Goal: Information Seeking & Learning: Learn about a topic

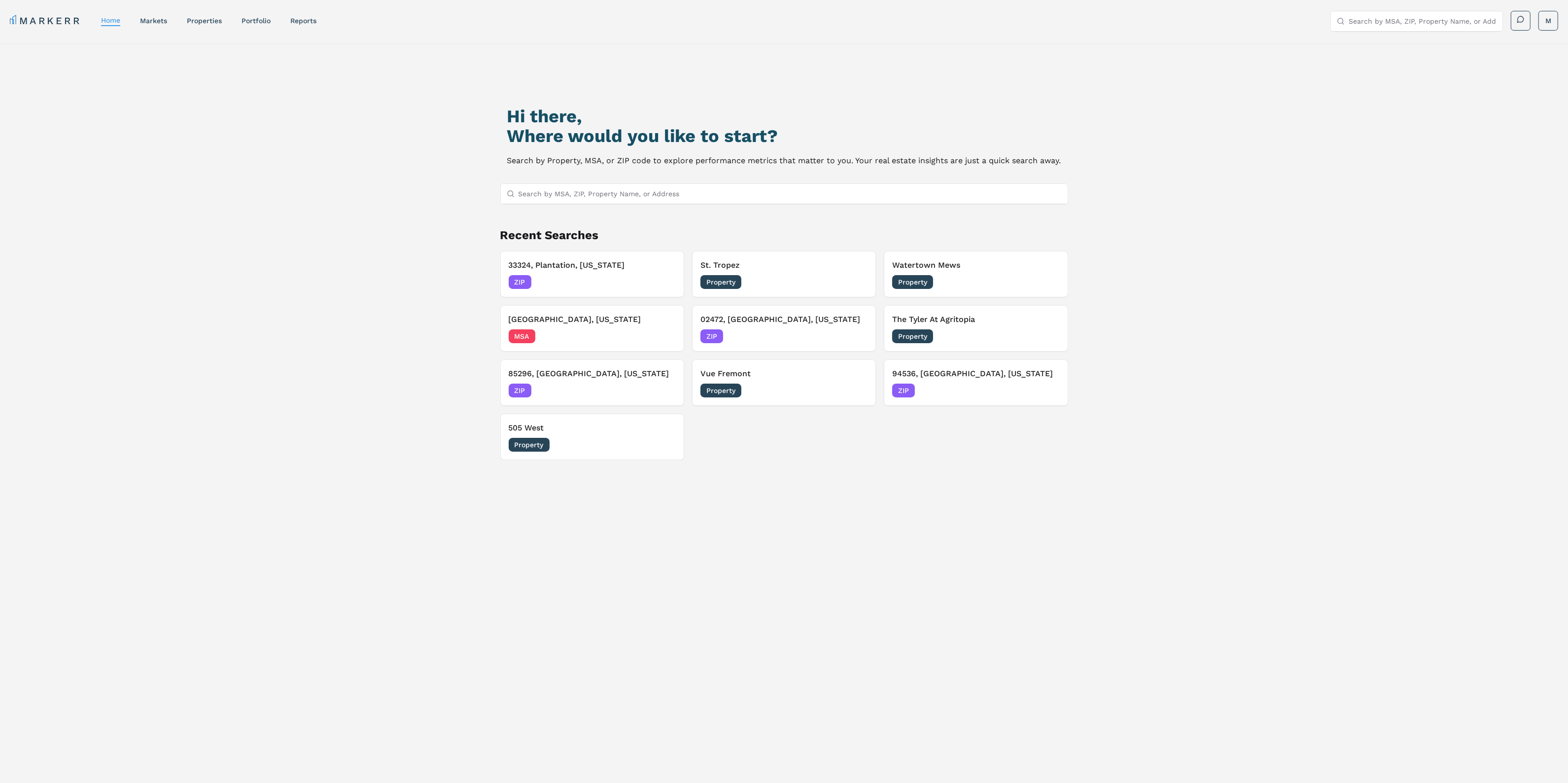
click at [575, 186] on input "Search by MSA, ZIP, Property Name, or Address" at bounding box center [790, 194] width 543 height 20
click at [717, 197] on input "Search by MSA, ZIP, Property Name, or Address" at bounding box center [790, 194] width 543 height 20
paste input "97232"
type input "97232"
click at [718, 210] on div "97232, Portland, Oregon ZIP" at bounding box center [783, 212] width 566 height 16
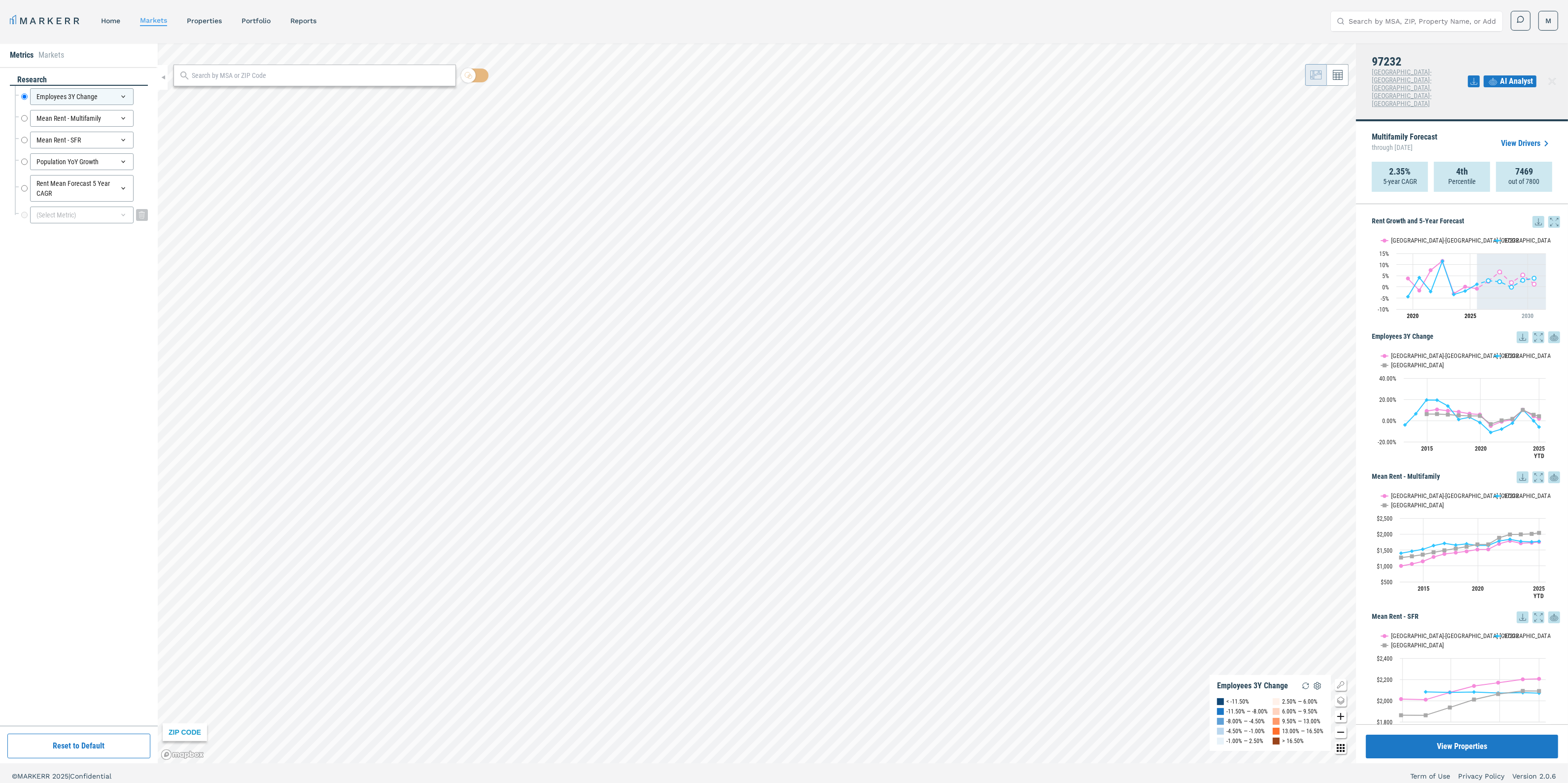
click at [128, 218] on div "(Select Metric)" at bounding box center [81, 214] width 104 height 16
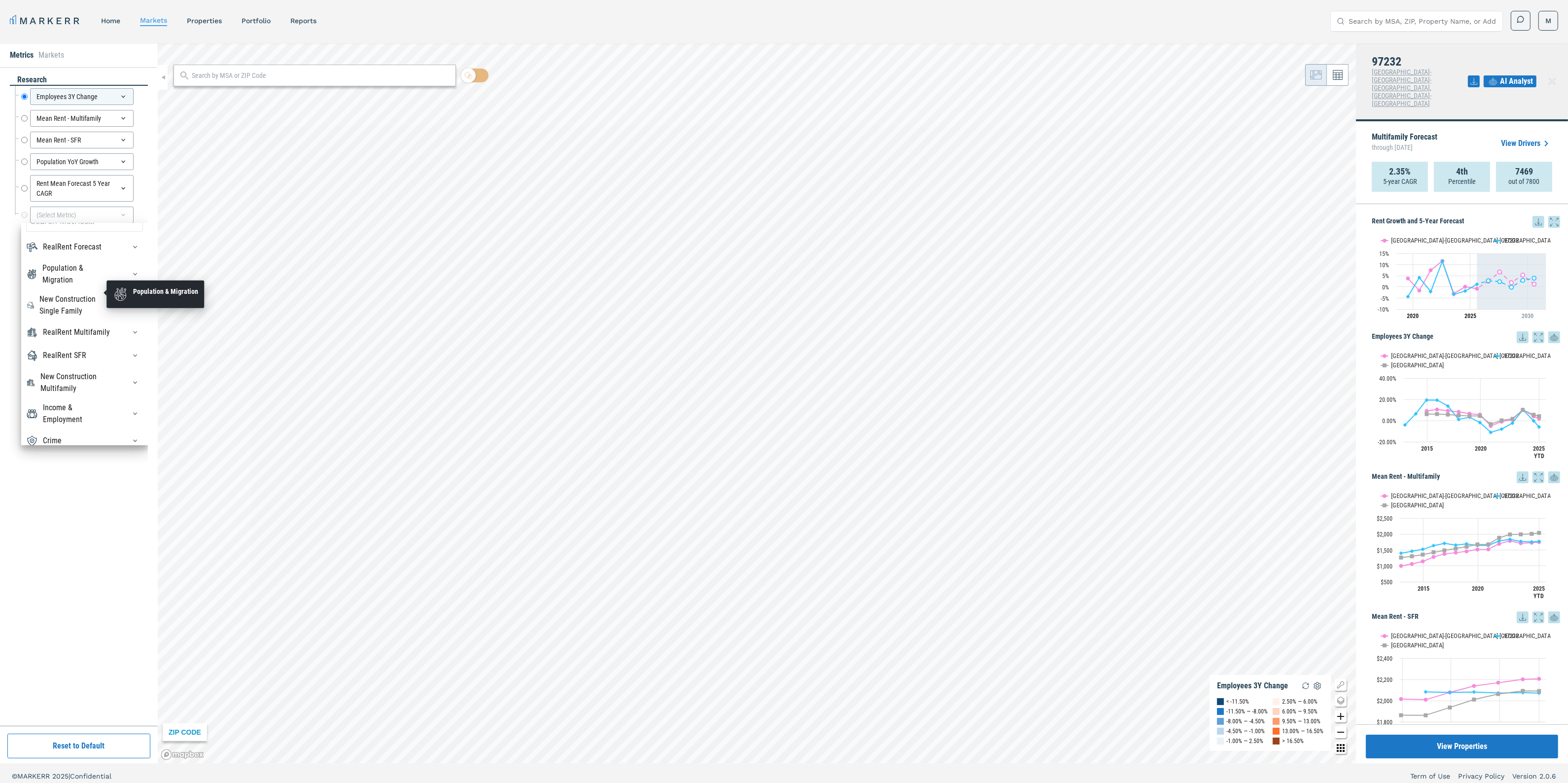
scroll to position [34, 0]
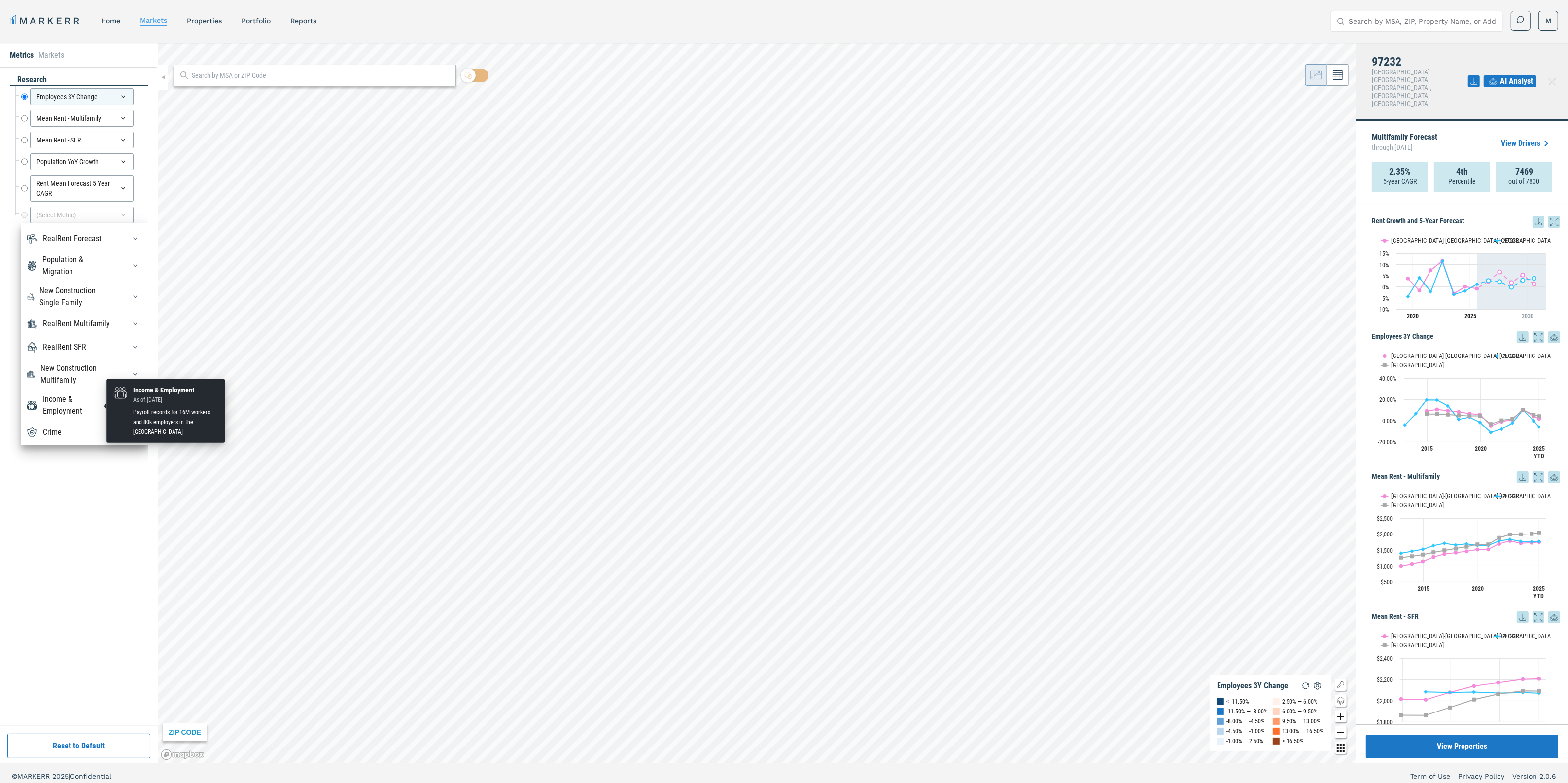
click at [82, 403] on div "Income & Employment" at bounding box center [79, 404] width 71 height 24
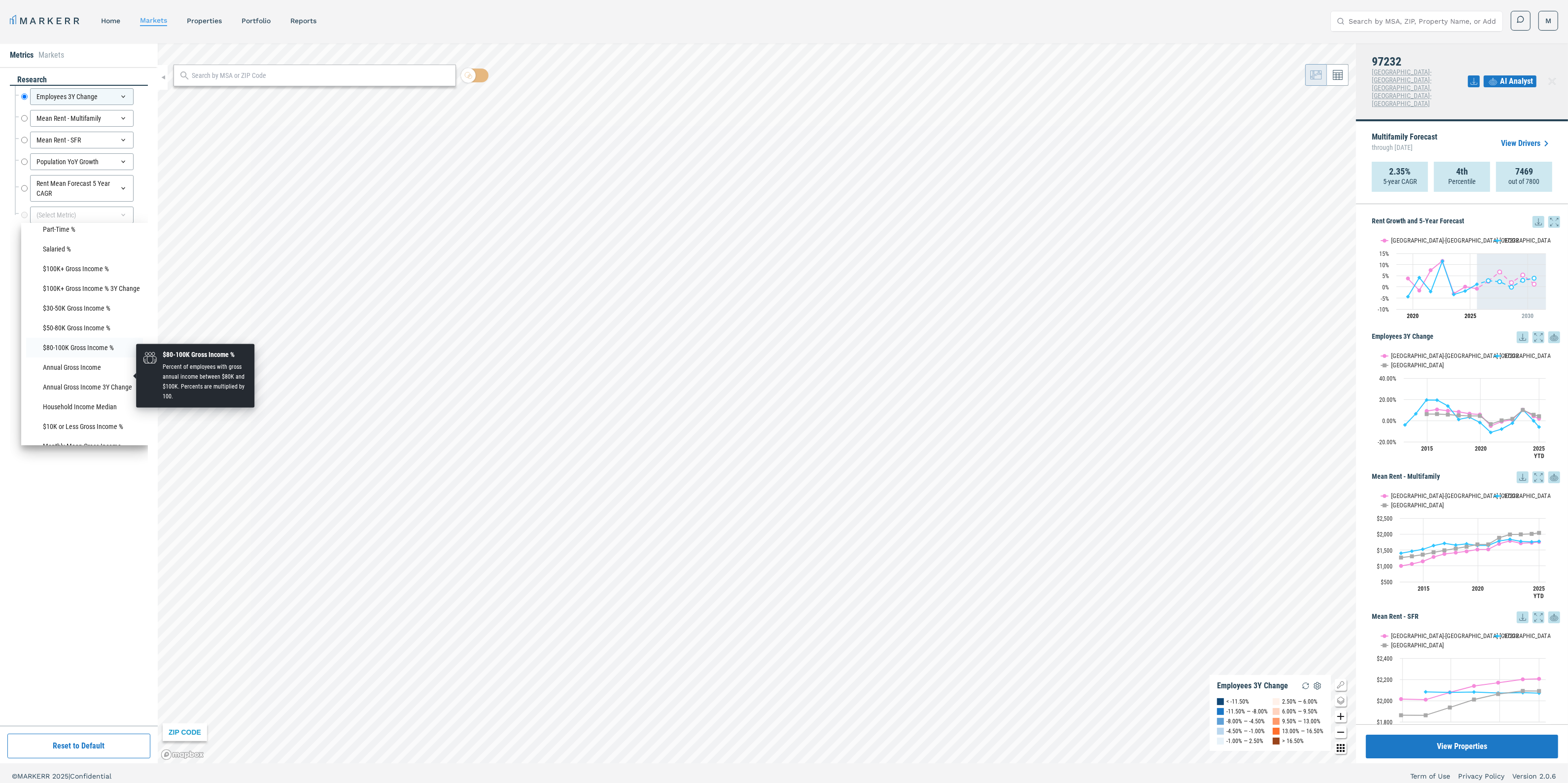
scroll to position [764, 0]
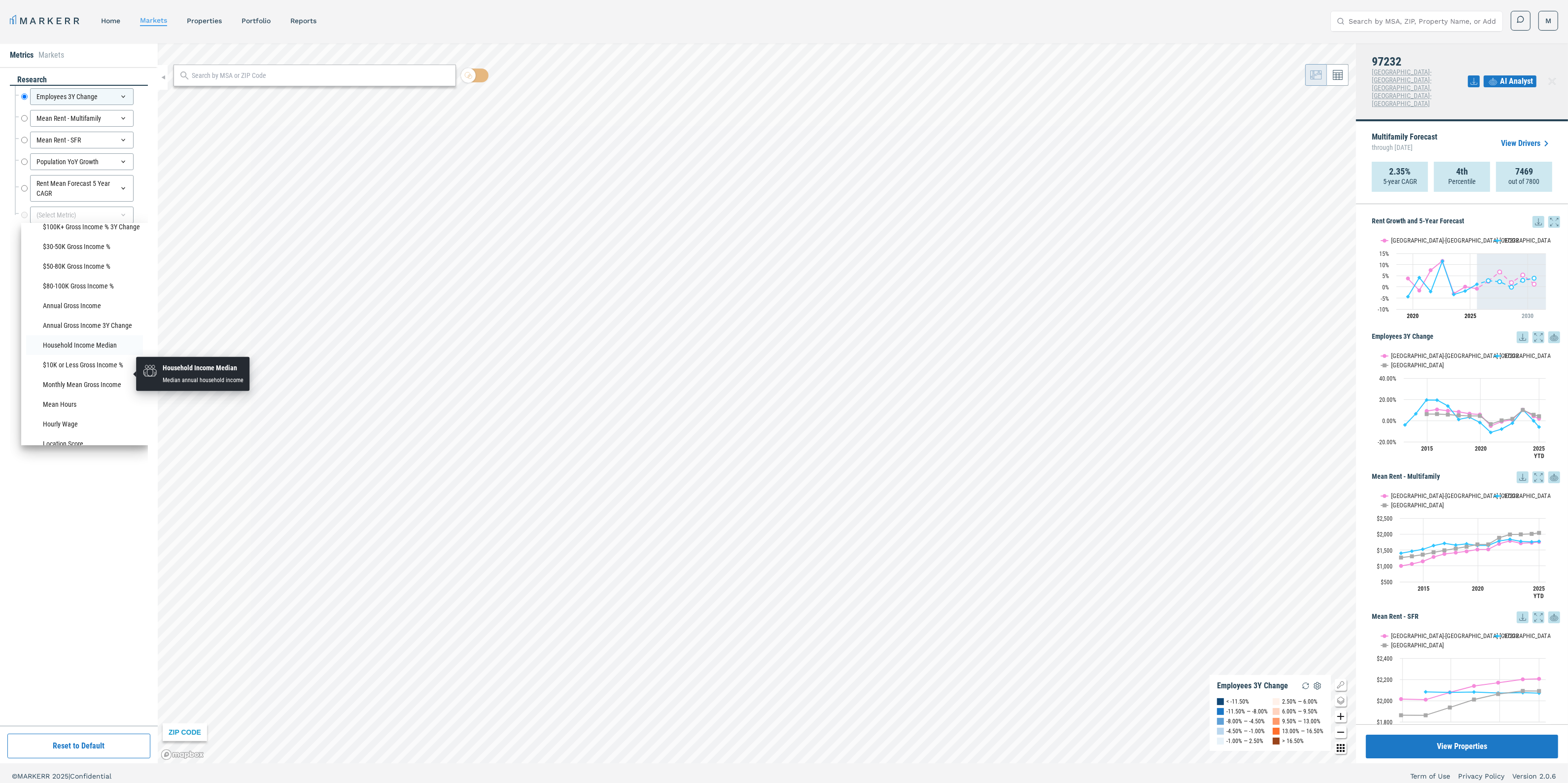
click at [89, 355] on li "Household Income Median" at bounding box center [84, 345] width 117 height 20
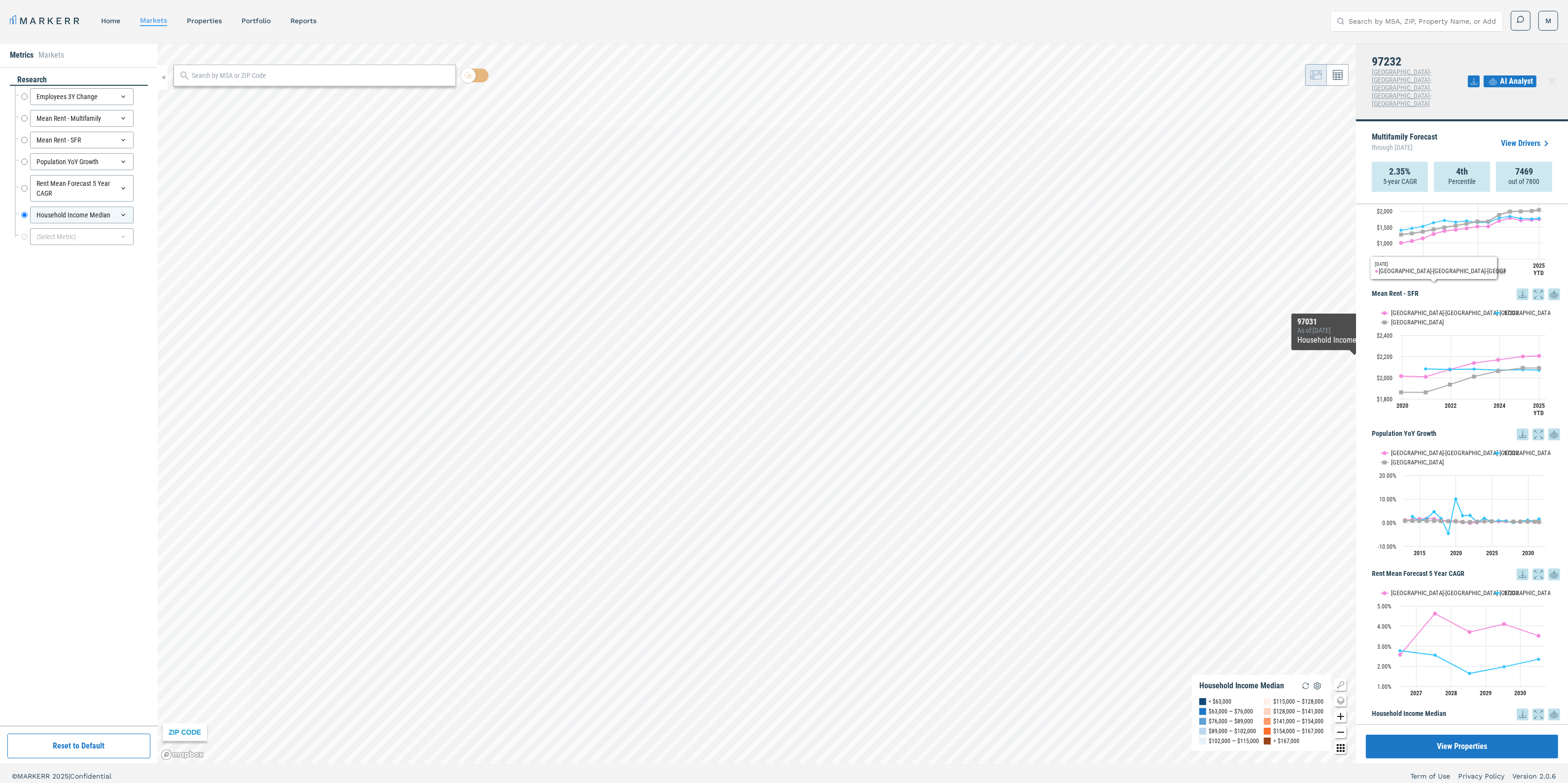
scroll to position [429, 0]
